Goal: Task Accomplishment & Management: Use online tool/utility

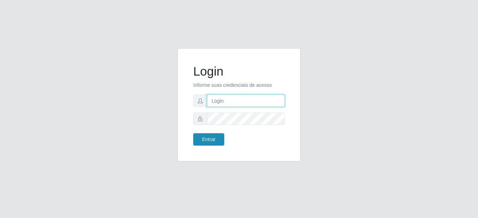
type input "mariabemais@B8"
click at [222, 141] on button "Entrar" at bounding box center [208, 139] width 31 height 12
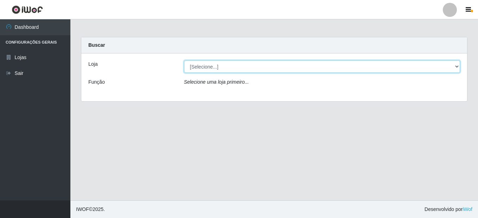
drag, startPoint x: 456, startPoint y: 65, endPoint x: 451, endPoint y: 65, distance: 4.6
click at [456, 65] on select "[Selecione...] Bemais Supermercados - B8 [PERSON_NAME]" at bounding box center [322, 67] width 276 height 12
select select "413"
click at [184, 61] on select "[Selecione...] Bemais Supermercados - B8 [PERSON_NAME]" at bounding box center [322, 67] width 276 height 12
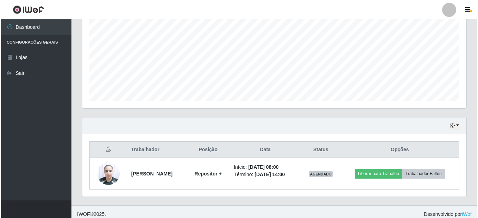
scroll to position [155, 0]
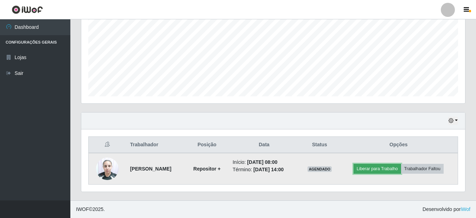
click at [385, 169] on button "Liberar para Trabalho" at bounding box center [377, 169] width 47 height 10
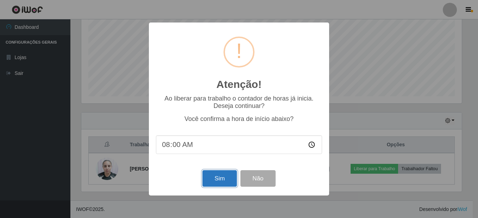
click at [229, 181] on button "Sim" at bounding box center [219, 178] width 34 height 17
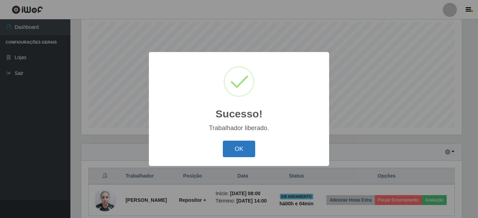
click at [241, 152] on button "OK" at bounding box center [239, 149] width 33 height 17
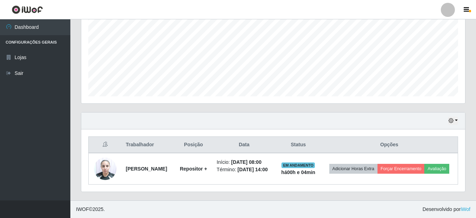
scroll to position [160, 0]
